Goal: Check status: Check status

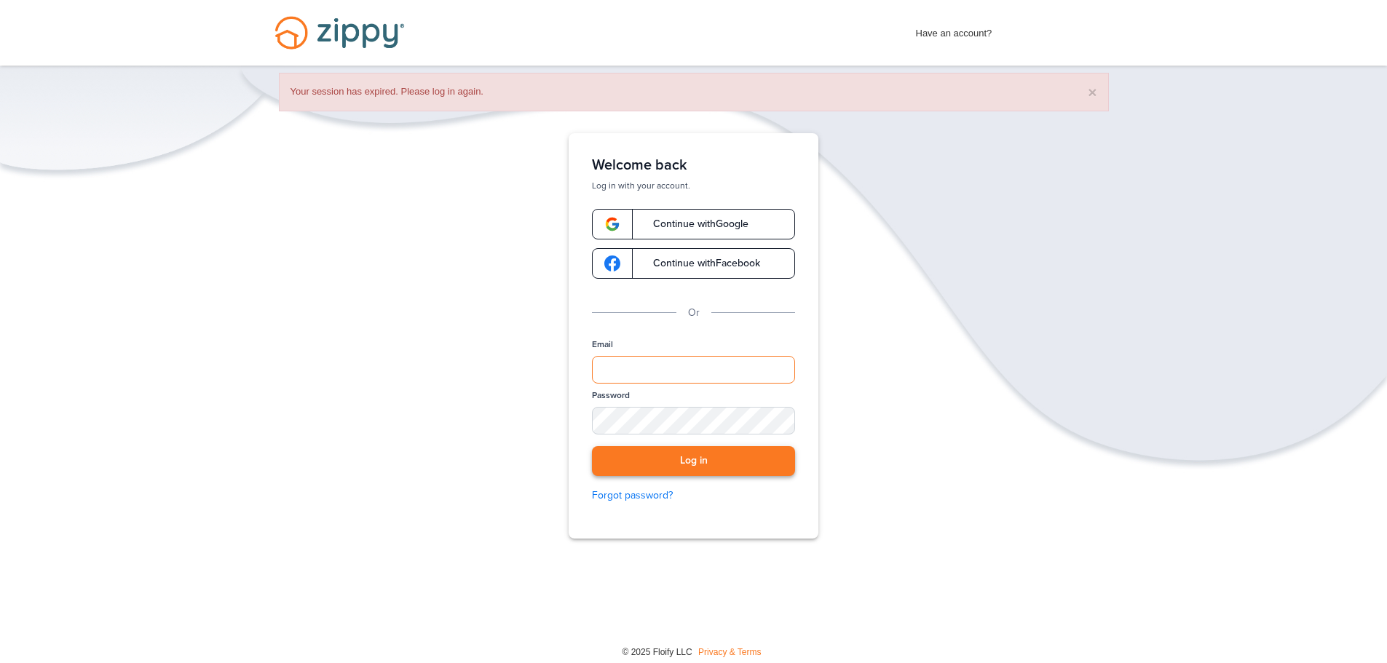
type input "**********"
click at [686, 465] on button "Log in" at bounding box center [693, 461] width 203 height 30
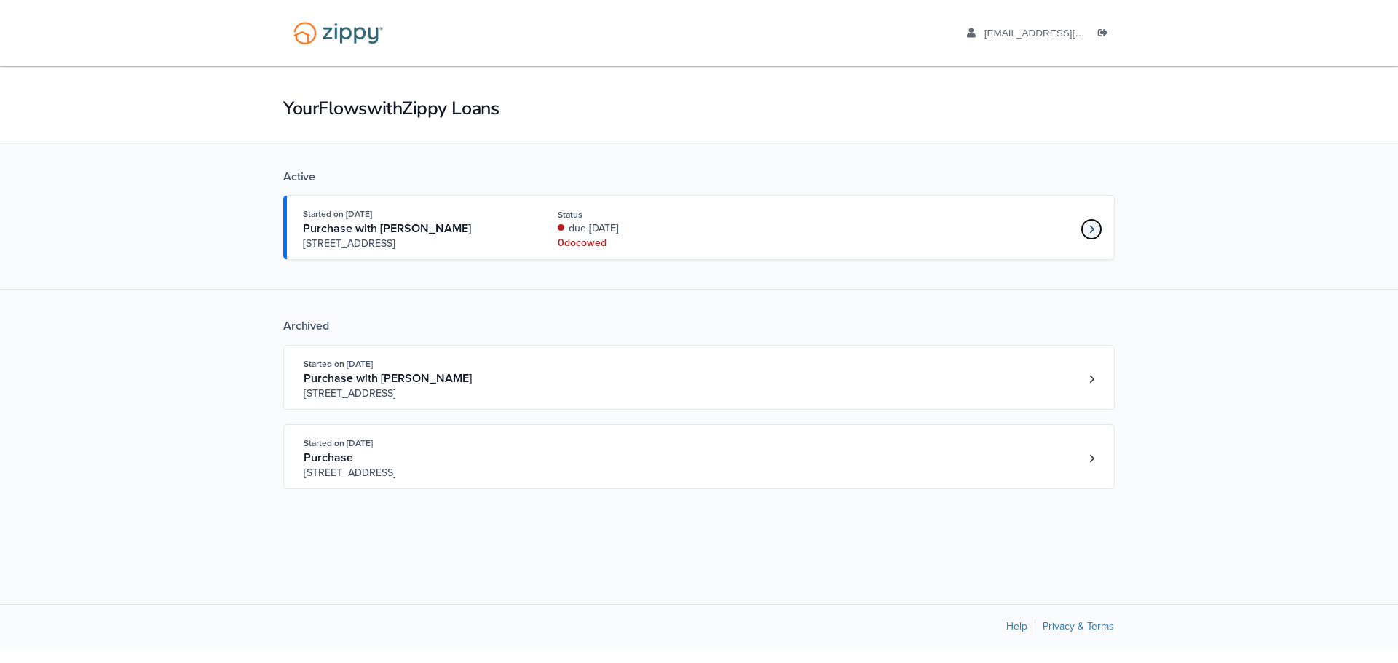
click at [1090, 227] on icon "Loan number 4190800" at bounding box center [1091, 229] width 5 height 10
